Goal: Task Accomplishment & Management: Use online tool/utility

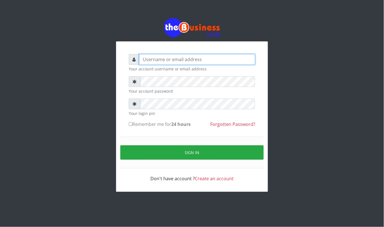
click at [173, 59] on input "text" at bounding box center [197, 59] width 116 height 11
type input "kennyclassy"
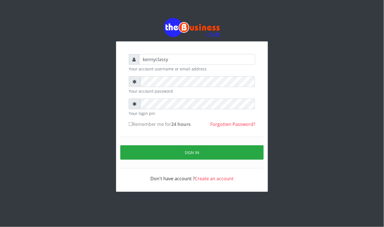
click at [186, 74] on form "kennyclassy Your account username or email address Your account password Your l…" at bounding box center [192, 118] width 127 height 128
click at [182, 79] on form "kennyclassy Your account username or email address Your account password Your l…" at bounding box center [192, 118] width 127 height 128
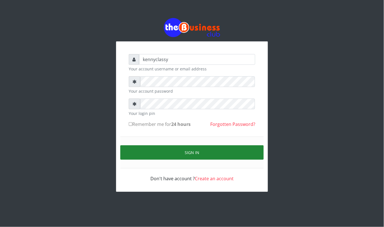
click at [141, 152] on button "Sign in" at bounding box center [191, 152] width 143 height 14
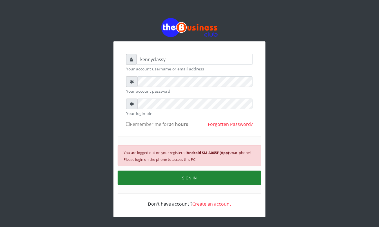
click at [141, 152] on small "You are logged out on your registered Android SM-A065F (App) smartphone! Please…" at bounding box center [186, 156] width 127 height 12
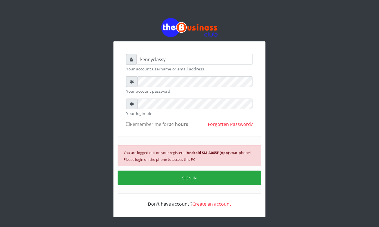
click at [277, 194] on div "kennyclassy Your account username or email address Your account password Your l…" at bounding box center [189, 117] width 321 height 235
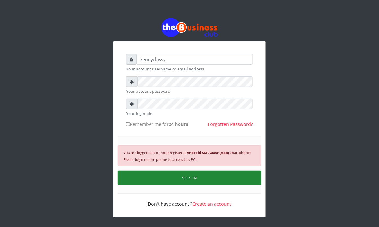
click at [190, 179] on button "SIGN IN" at bounding box center [189, 177] width 143 height 14
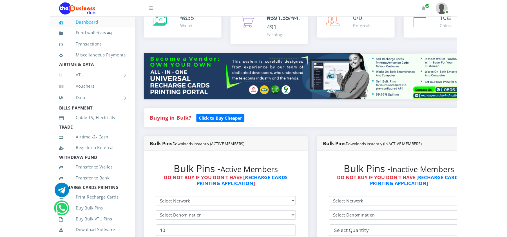
scroll to position [45, 0]
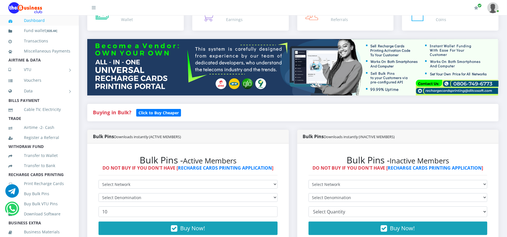
click at [378, 195] on div "Bulk Pins - Inactive Members DO NOT BUY IF YOU DON'T HAVE [ RECHARGE CARDS PRIN…" at bounding box center [397, 199] width 201 height 110
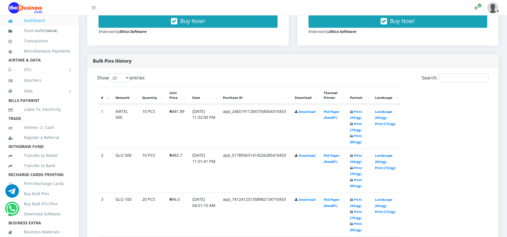
scroll to position [270, 0]
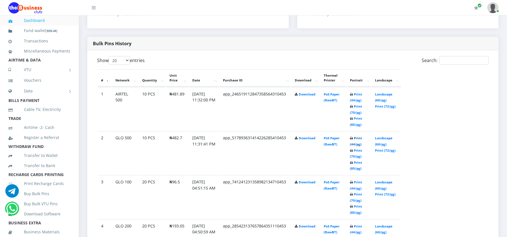
click at [356, 138] on link "Print (44/pg)" at bounding box center [356, 141] width 12 height 10
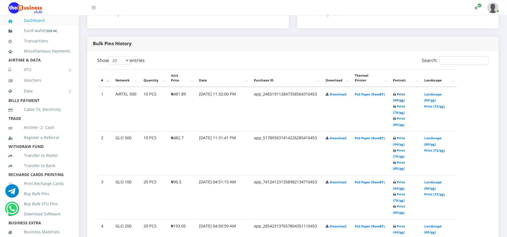
click at [402, 94] on link "Print (44/pg)" at bounding box center [399, 97] width 12 height 10
